Goal: Task Accomplishment & Management: Manage account settings

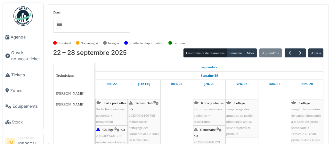
click at [23, 37] on span "Agenda" at bounding box center [26, 37] width 30 height 6
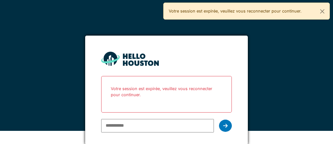
scroll to position [13, 0]
click at [125, 127] on input "email" at bounding box center [157, 125] width 112 height 13
type input "**********"
click at [224, 126] on icon at bounding box center [225, 125] width 4 height 5
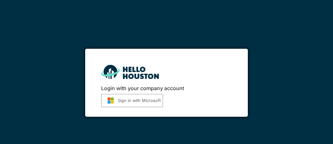
click at [137, 103] on button "Sign in with Microsoft" at bounding box center [132, 100] width 62 height 13
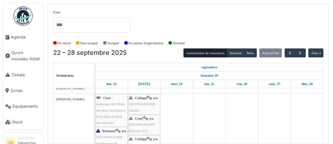
click at [139, 105] on div "Collège | n/a 2025/09/64/01808 rideaux" at bounding box center [144, 104] width 31 height 19
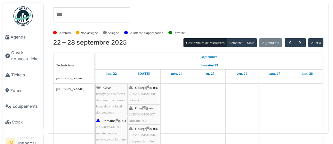
scroll to position [12, 0]
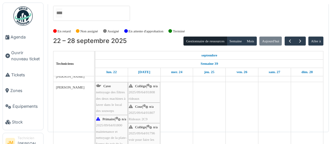
click at [139, 112] on span "2025/09/64/01807" at bounding box center [142, 113] width 26 height 4
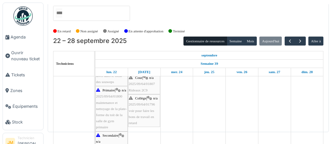
scroll to position [187, 0]
click at [145, 108] on span "voir pour faire les bons de travail en retard" at bounding box center [142, 116] width 26 height 16
click at [138, 115] on span "voir pour faire les bons de travail en retard" at bounding box center [142, 116] width 26 height 16
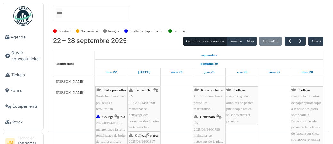
scroll to position [0, 0]
click at [23, 17] on img at bounding box center [22, 15] width 19 height 19
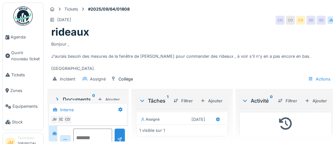
scroll to position [24, 0]
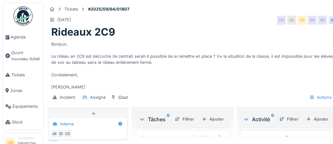
scroll to position [24, 0]
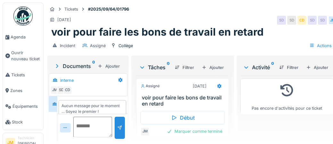
scroll to position [7, 0]
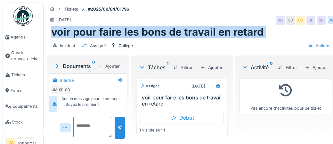
drag, startPoint x: 51, startPoint y: 32, endPoint x: 270, endPoint y: 38, distance: 218.9
click at [270, 38] on div "Tickets #2025/09/64/01796 29/09/2025 SD SD CD SD SD JM voir pour faire les bons…" at bounding box center [191, 29] width 291 height 52
copy div "voir pour faire les bons de travail en retard Incident Assigné Collège Actions …"
click at [191, 45] on div "Incident Assigné Collège Actions" at bounding box center [191, 45] width 289 height 14
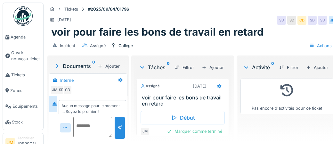
scroll to position [7, 0]
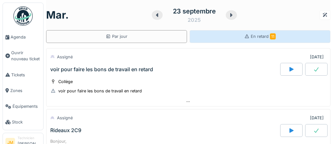
click at [270, 37] on span "11" at bounding box center [273, 36] width 6 height 6
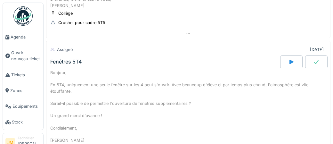
scroll to position [569, 0]
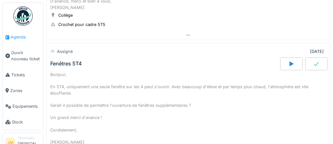
click at [21, 37] on span "Agenda" at bounding box center [26, 37] width 30 height 6
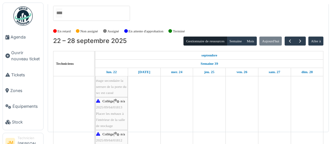
scroll to position [317, 0]
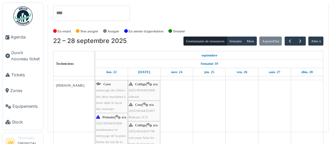
click at [145, 93] on div "Collège | n/a 2025/09/64/01808 rideaux" at bounding box center [144, 90] width 31 height 19
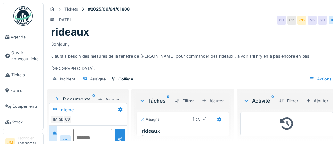
scroll to position [24, 0]
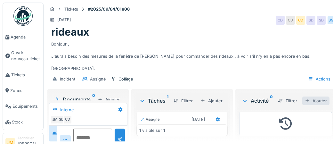
click at [320, 102] on div "Ajouter" at bounding box center [315, 100] width 27 height 9
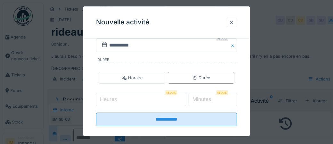
scroll to position [135, 0]
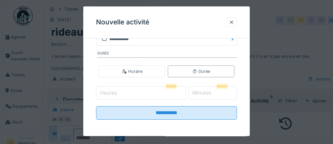
click at [141, 94] on input "Heures" at bounding box center [141, 92] width 90 height 13
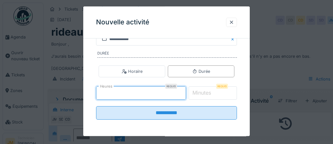
type input "*"
click at [203, 93] on label "Minutes" at bounding box center [201, 93] width 21 height 8
click at [203, 93] on input "*" at bounding box center [213, 92] width 49 height 13
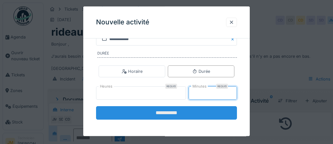
type input "**"
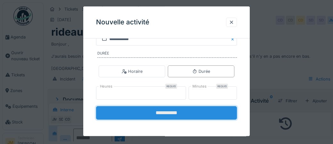
click at [176, 111] on input "**********" at bounding box center [166, 112] width 141 height 13
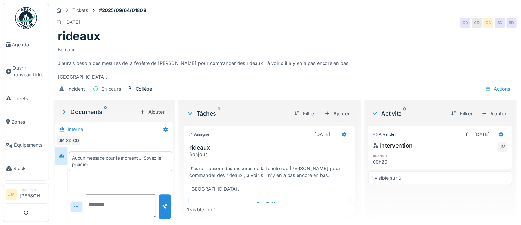
scroll to position [0, 0]
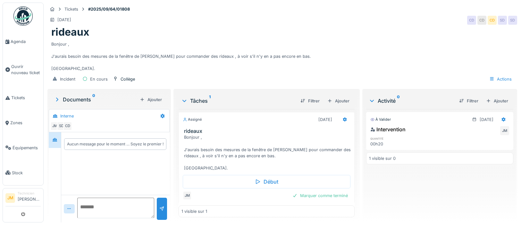
click at [313, 144] on div "Marquer comme terminé" at bounding box center [320, 195] width 61 height 9
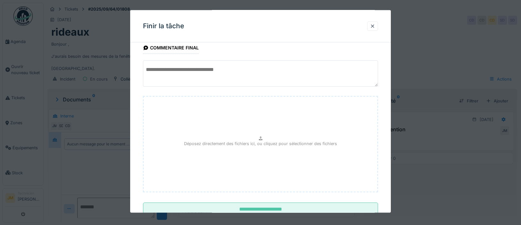
scroll to position [32, 0]
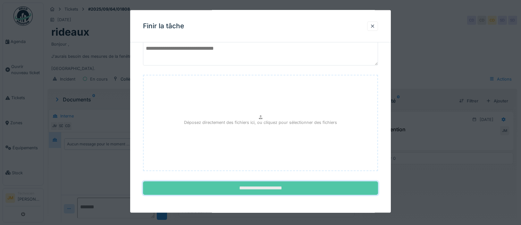
click at [280, 144] on input "**********" at bounding box center [260, 187] width 235 height 13
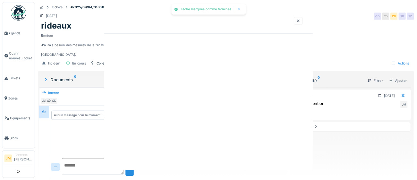
scroll to position [0, 0]
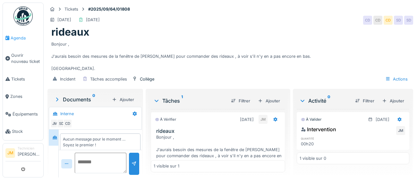
click at [17, 37] on span "Agenda" at bounding box center [26, 38] width 30 height 6
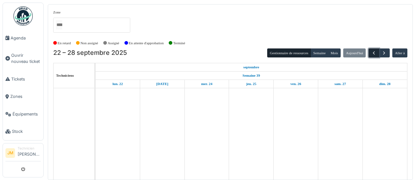
click at [373, 54] on span "button" at bounding box center [373, 52] width 5 height 5
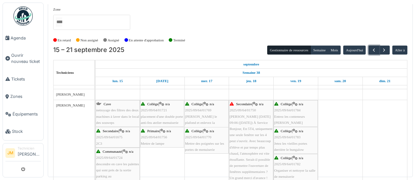
click at [241, 126] on span "[PERSON_NAME] [DATE] 09:06 ([DATE]) À Service Bonjour, En 5T4, uniquement une s…" at bounding box center [250, 146] width 43 height 65
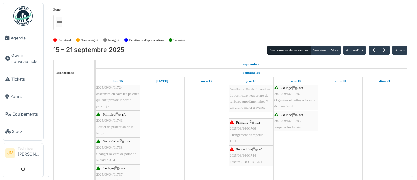
click at [236, 133] on span "Changement d'ampoule 1.P.10" at bounding box center [246, 138] width 34 height 10
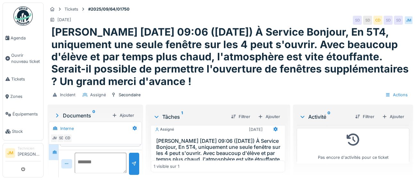
scroll to position [5, 0]
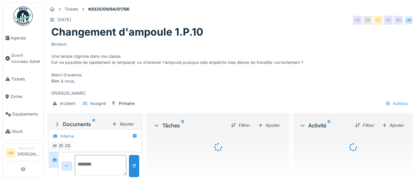
scroll to position [25, 0]
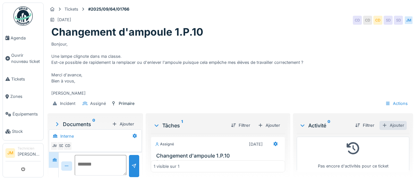
click at [400, 126] on div "Ajouter" at bounding box center [392, 125] width 27 height 9
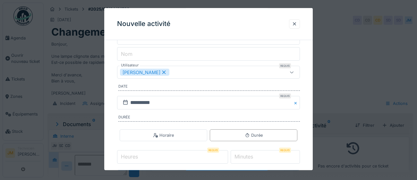
scroll to position [59, 0]
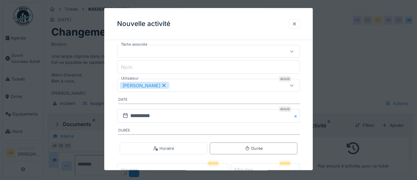
click at [293, 24] on div at bounding box center [294, 24] width 5 height 6
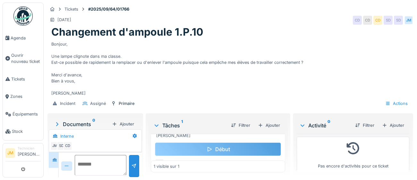
scroll to position [95, 0]
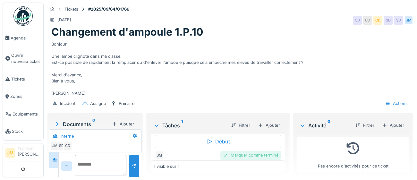
click at [265, 156] on div "Marquer comme terminé" at bounding box center [250, 155] width 61 height 9
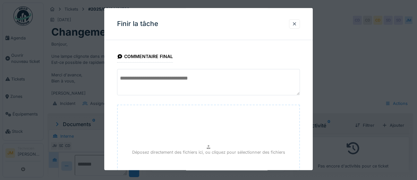
click at [194, 81] on textarea at bounding box center [208, 82] width 183 height 26
click at [212, 79] on textarea at bounding box center [208, 82] width 183 height 26
click at [224, 79] on textarea at bounding box center [208, 82] width 183 height 26
click at [223, 81] on textarea at bounding box center [208, 82] width 183 height 26
paste textarea "**********"
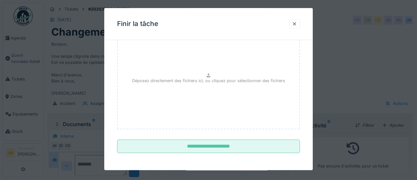
scroll to position [72, 0]
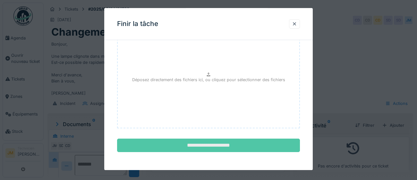
type textarea "**********"
click at [201, 148] on input "**********" at bounding box center [208, 145] width 183 height 13
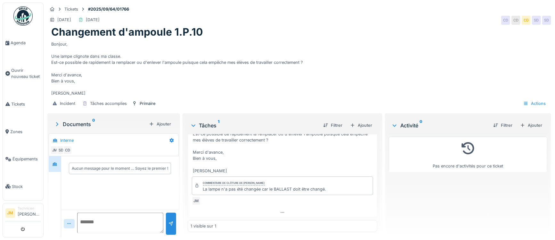
scroll to position [47, 0]
click at [18, 42] on span "Agenda" at bounding box center [26, 43] width 30 height 6
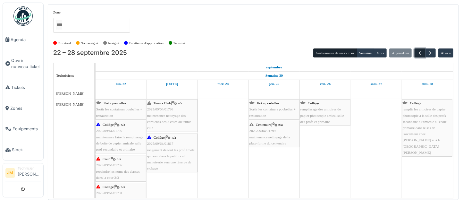
click at [418, 54] on span "button" at bounding box center [419, 52] width 5 height 5
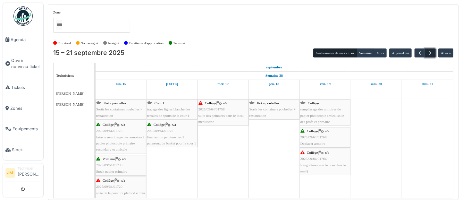
click at [431, 53] on span "button" at bounding box center [429, 52] width 5 height 5
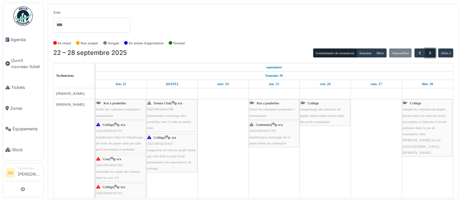
click at [431, 53] on span "button" at bounding box center [429, 52] width 5 height 5
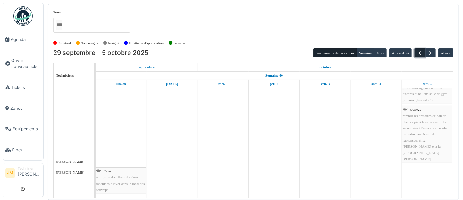
drag, startPoint x: 420, startPoint y: 55, endPoint x: 416, endPoint y: 56, distance: 3.9
click at [420, 55] on span "button" at bounding box center [419, 52] width 5 height 5
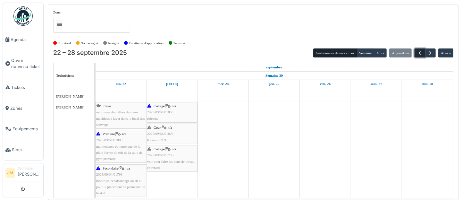
click at [418, 56] on button "button" at bounding box center [419, 52] width 11 height 9
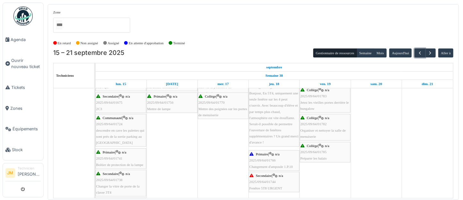
click at [277, 163] on div "Primaire | n/a 2025/09/64/01766 Changement d'ampoule 1.P.10" at bounding box center [273, 160] width 49 height 19
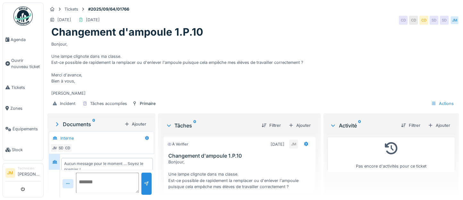
scroll to position [10, 0]
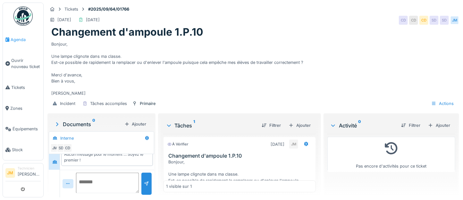
click at [14, 41] on span "Agenda" at bounding box center [26, 40] width 30 height 6
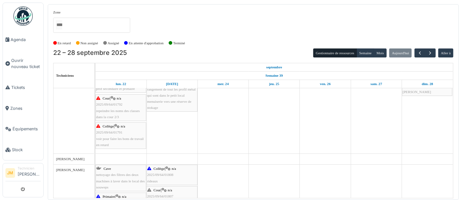
scroll to position [60, 0]
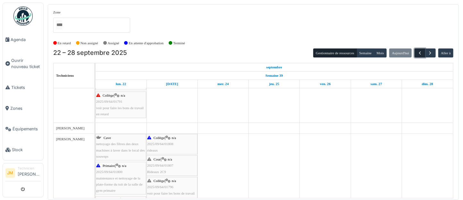
click at [420, 54] on span "button" at bounding box center [419, 52] width 5 height 5
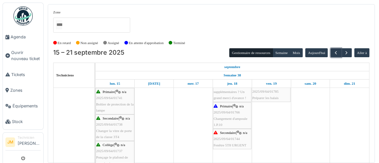
click at [231, 142] on div "Secondaire | n/a 2025/09/64/01744 Fenêtre 5T8 URGENT" at bounding box center [231, 139] width 37 height 19
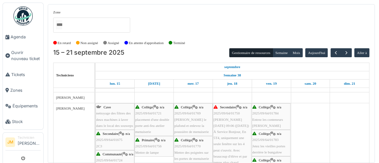
scroll to position [125, 0]
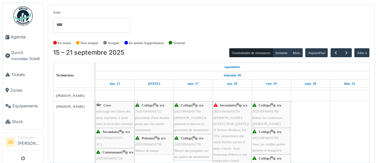
click at [226, 143] on span "Simon Vandepopeliere mar. 9 sept. 09:06 (il y a 7 jours) À Service Bonjour, En …" at bounding box center [231, 158] width 36 height 84
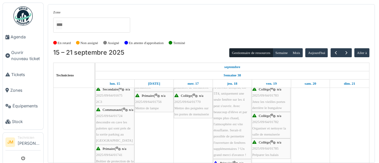
scroll to position [168, 0]
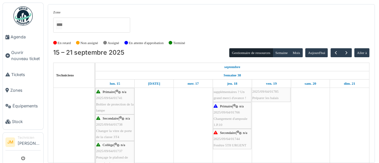
click at [224, 139] on span "2025/09/64/01744" at bounding box center [226, 139] width 26 height 4
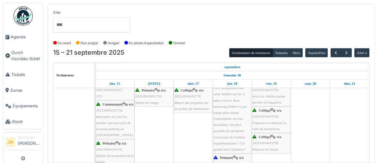
scroll to position [193, 0]
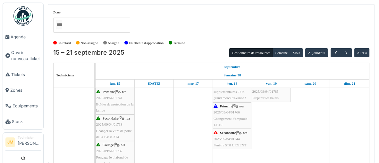
click at [222, 144] on span "Fenêtre 5T8 URGENT" at bounding box center [229, 146] width 33 height 4
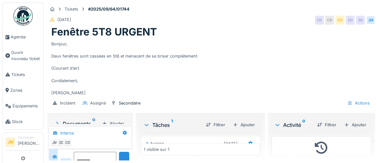
scroll to position [25, 0]
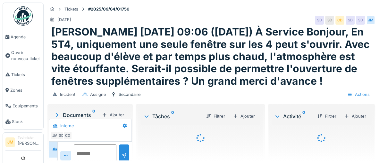
scroll to position [25, 0]
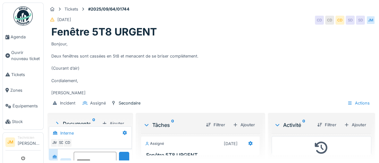
scroll to position [25, 0]
click at [19, 37] on span "Agenda" at bounding box center [26, 37] width 30 height 6
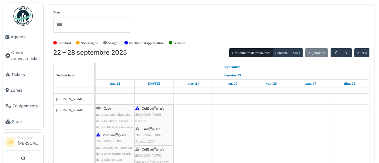
click at [151, 138] on div "Cour | n/a 2025/09/64/01807 Rideaux 2C9" at bounding box center [153, 135] width 37 height 19
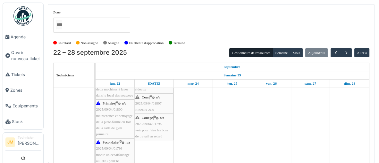
click at [149, 127] on div "Collège | n/a 2025/09/64/01796 voir pour faire les bons de travail en retard" at bounding box center [153, 127] width 37 height 25
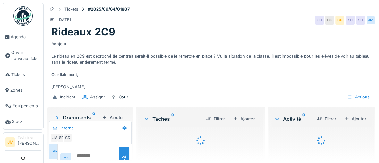
scroll to position [25, 0]
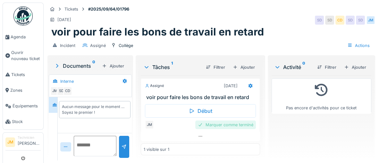
click at [230, 126] on div "Marquer comme terminé" at bounding box center [225, 125] width 61 height 9
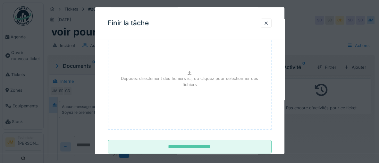
scroll to position [87, 0]
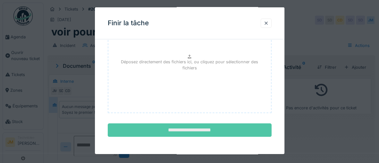
click at [198, 128] on input "**********" at bounding box center [190, 130] width 164 height 13
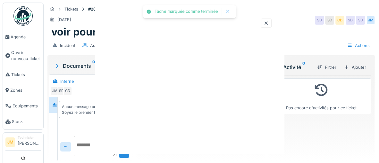
scroll to position [0, 0]
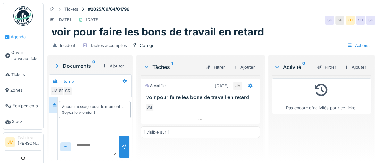
click at [19, 37] on span "Agenda" at bounding box center [26, 37] width 30 height 6
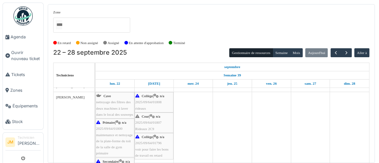
click at [150, 120] on div "Cour | n/a 2025/09/64/01807 Rideaux 2C9" at bounding box center [153, 123] width 37 height 19
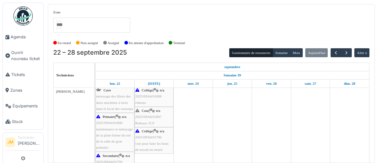
scroll to position [148, 0]
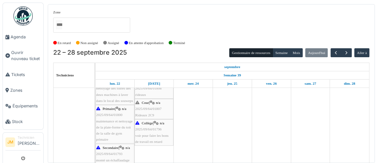
click at [147, 111] on div "Cour | n/a 2025/09/64/01807 Rideaux 2C9" at bounding box center [153, 109] width 37 height 19
click at [335, 54] on span "button" at bounding box center [335, 52] width 5 height 5
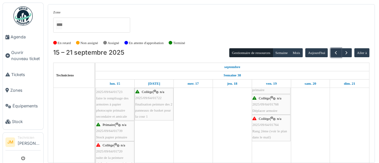
scroll to position [58, 0]
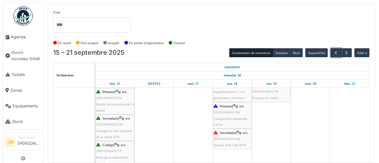
click at [229, 144] on span "Fenêtre 5T8 URGENT" at bounding box center [229, 146] width 33 height 4
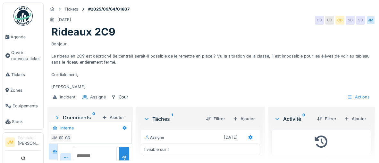
scroll to position [25, 0]
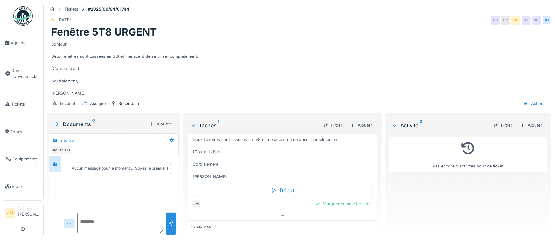
scroll to position [34, 0]
click at [343, 163] on div "Marquer comme terminé" at bounding box center [343, 204] width 61 height 9
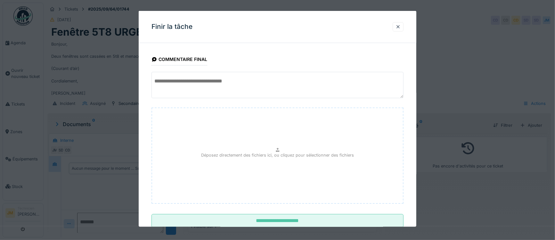
click at [195, 81] on textarea at bounding box center [278, 85] width 252 height 26
click at [184, 80] on textarea at bounding box center [278, 85] width 252 height 26
paste textarea "**********"
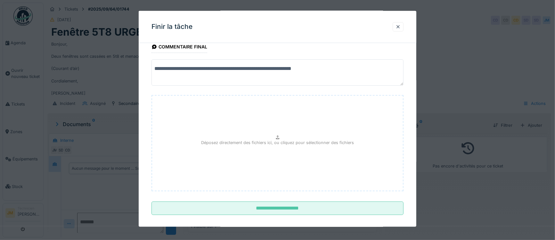
scroll to position [19, 0]
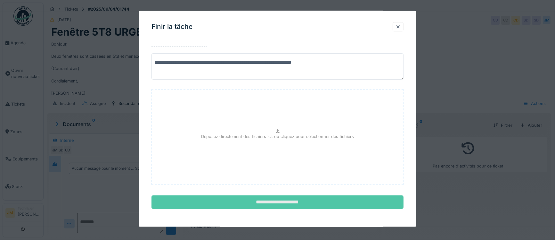
type textarea "**********"
click at [289, 163] on input "**********" at bounding box center [278, 201] width 252 height 13
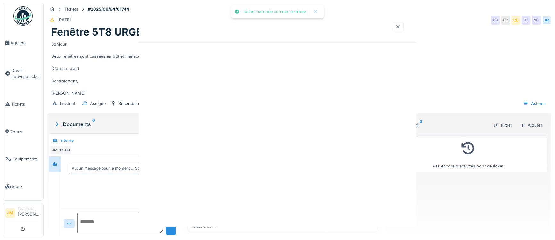
scroll to position [0, 0]
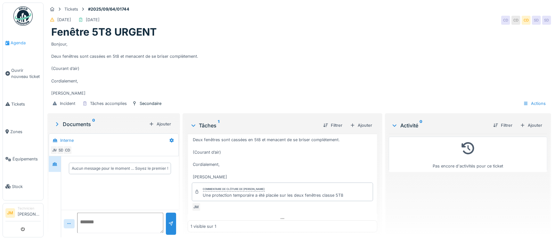
click at [15, 43] on span "Agenda" at bounding box center [26, 43] width 30 height 6
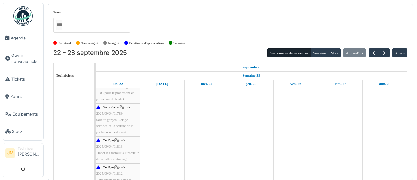
scroll to position [217, 0]
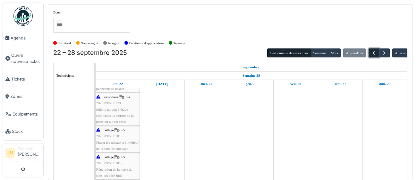
click at [373, 54] on span "button" at bounding box center [373, 52] width 5 height 5
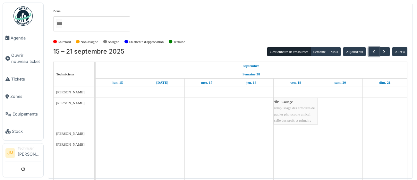
scroll to position [0, 0]
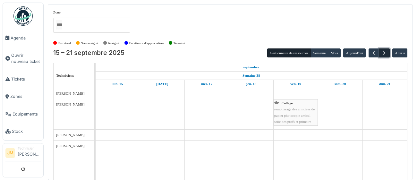
click at [384, 54] on span "button" at bounding box center [383, 52] width 5 height 5
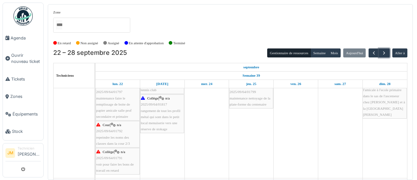
scroll to position [45, 0]
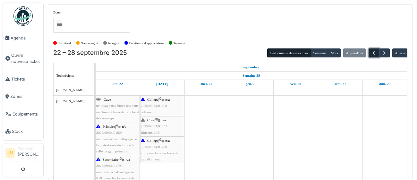
click at [373, 54] on span "button" at bounding box center [373, 52] width 5 height 5
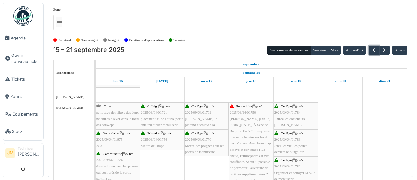
click at [238, 117] on span "[PERSON_NAME] [DATE] 09:06 ([DATE]) À Service Bonjour, En 5T4, uniquement une s…" at bounding box center [250, 149] width 43 height 65
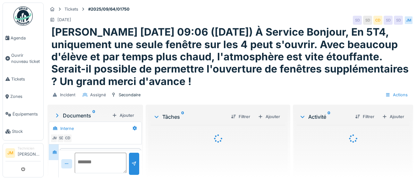
scroll to position [19, 0]
